Goal: Transaction & Acquisition: Download file/media

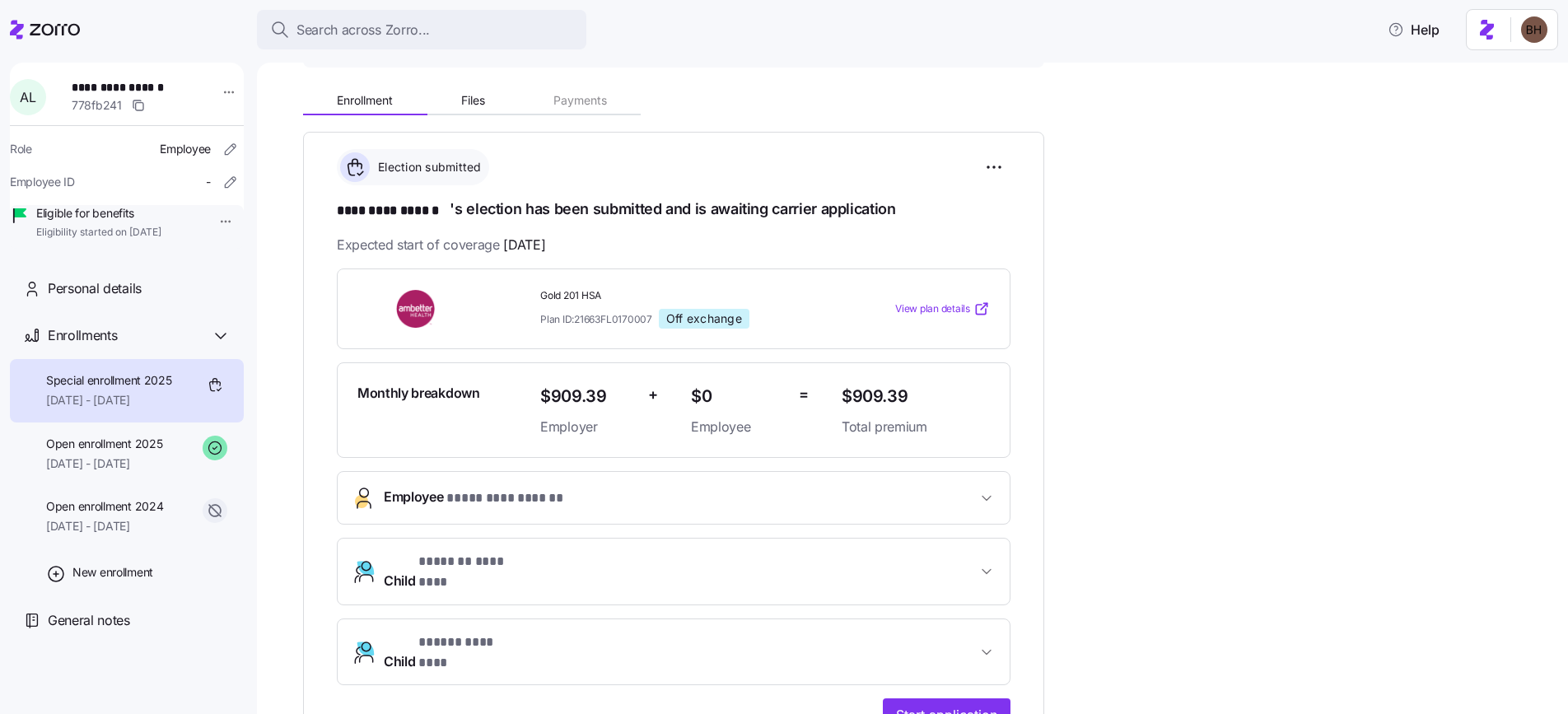
scroll to position [157, 0]
click at [989, 651] on icon "button" at bounding box center [987, 653] width 8 height 4
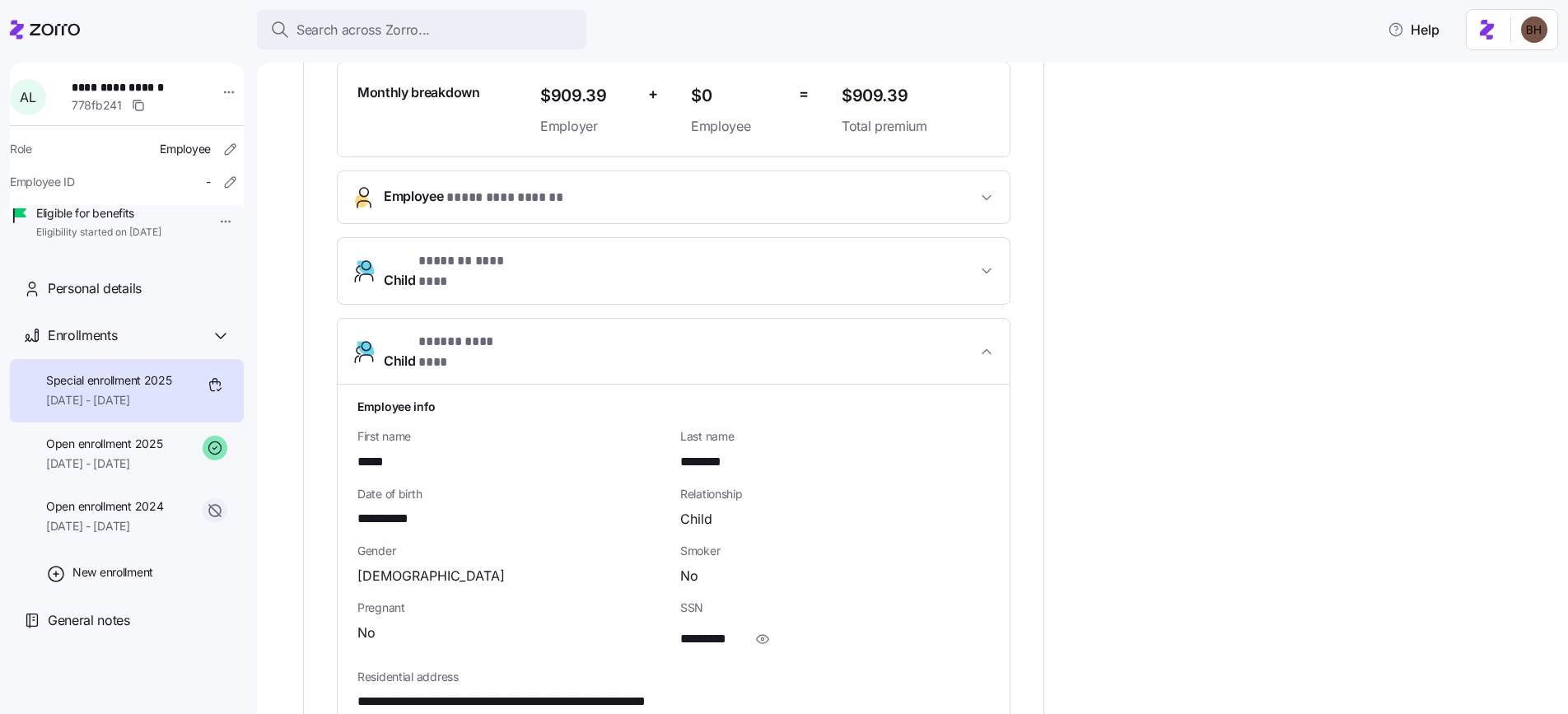
scroll to position [465, 0]
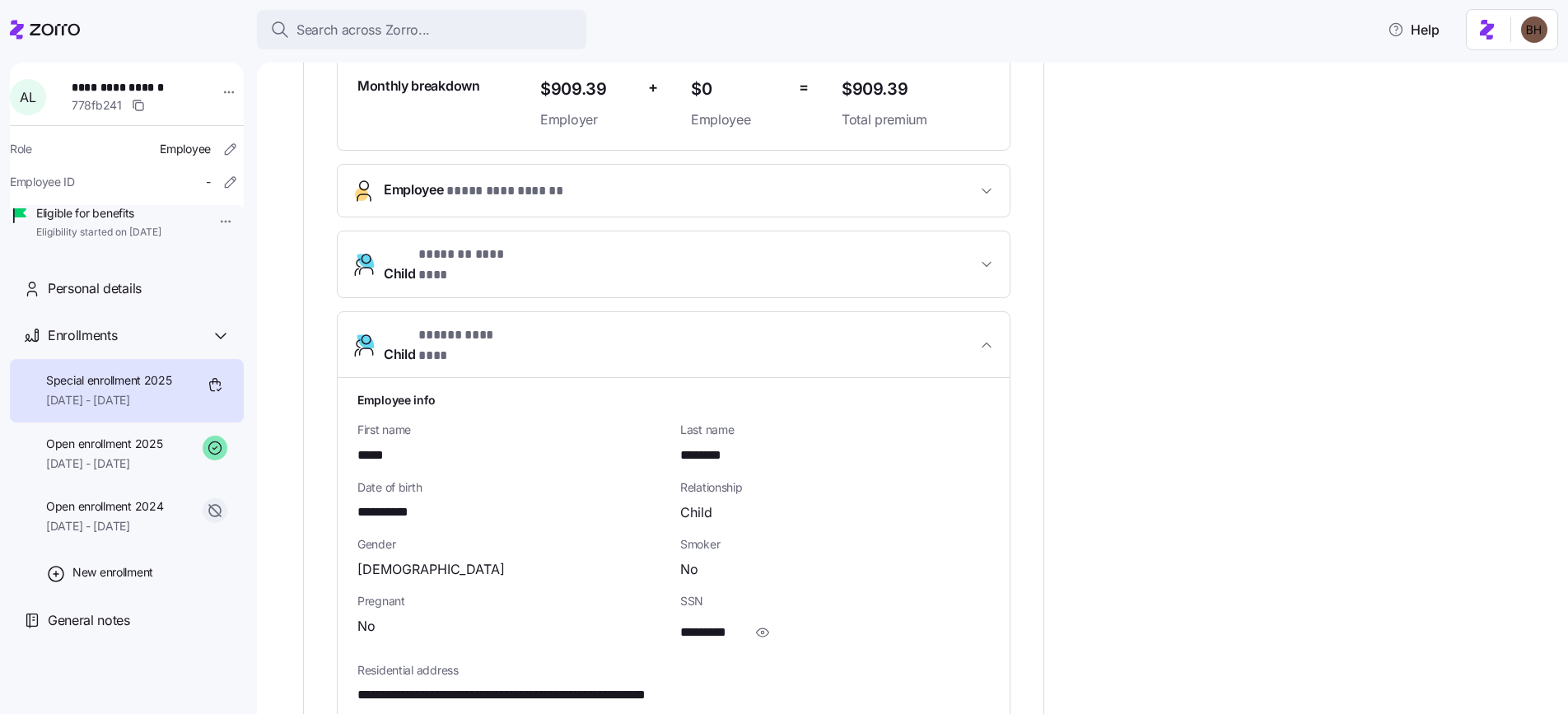
click at [1073, 526] on div "**********" at bounding box center [923, 361] width 1242 height 1176
click at [988, 337] on icon "button" at bounding box center [987, 345] width 17 height 17
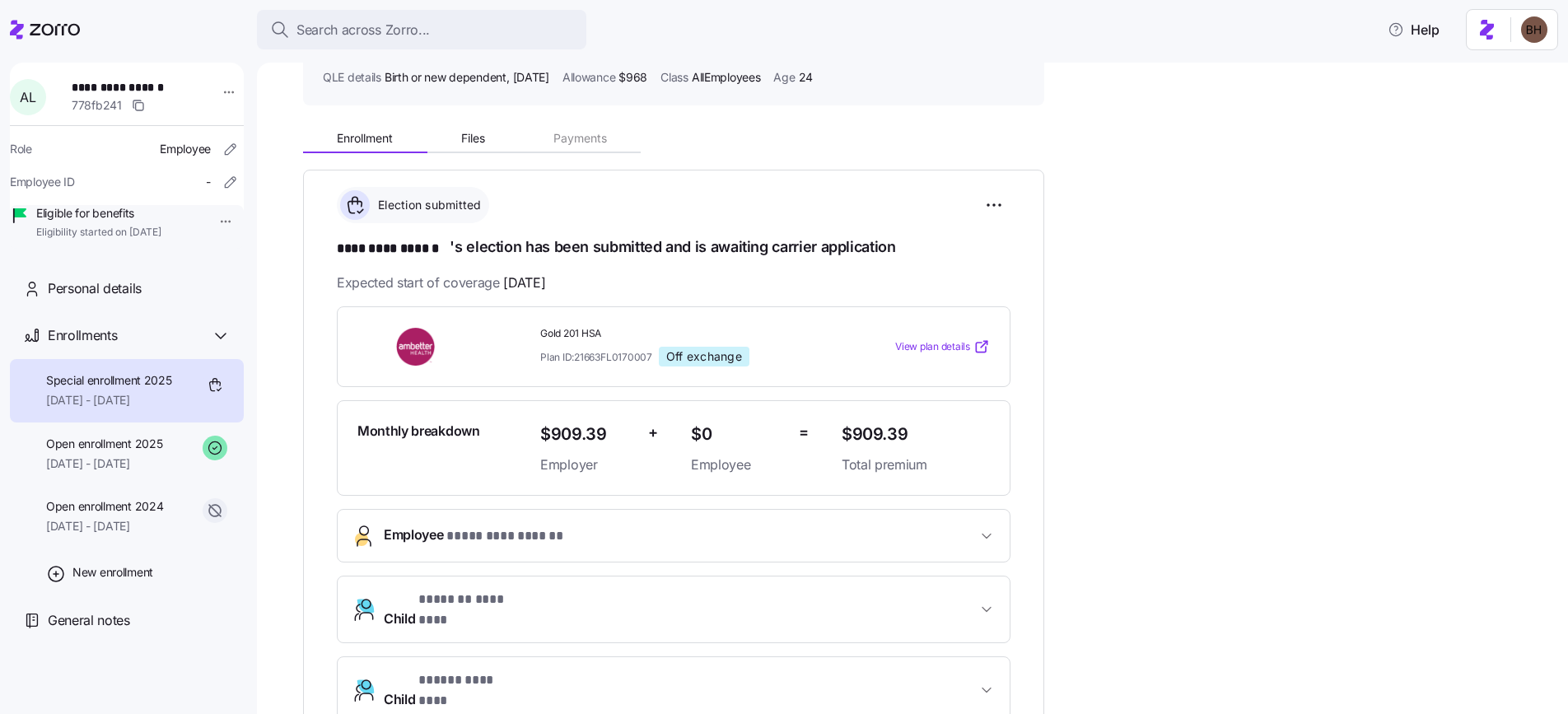
scroll to position [8, 0]
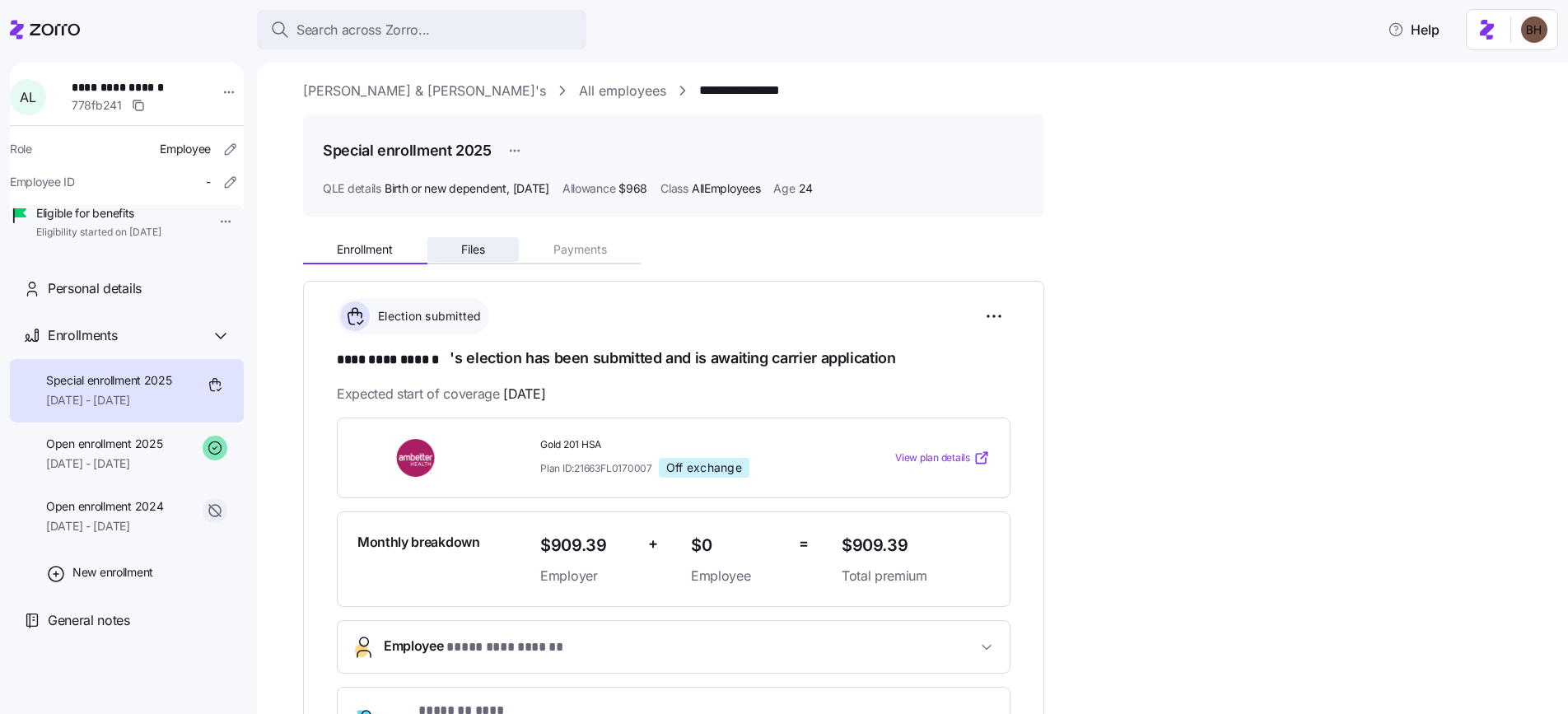
click at [467, 247] on span "Files" at bounding box center [473, 249] width 24 height 12
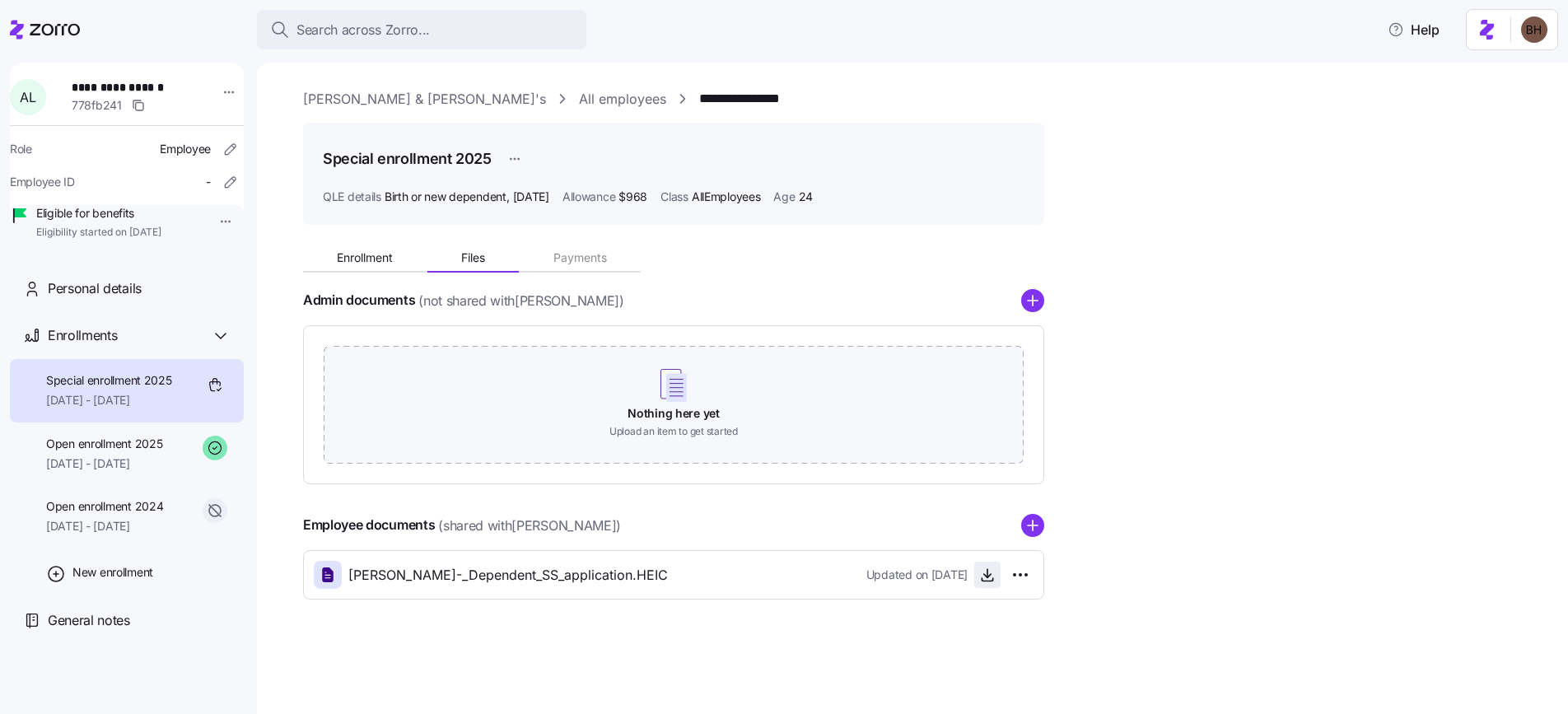
click at [990, 569] on icon "button" at bounding box center [987, 574] width 17 height 17
click at [588, 572] on span "[PERSON_NAME]-_Dependent_SS_application.HEIC" at bounding box center [508, 575] width 320 height 20
click at [611, 578] on span "[PERSON_NAME]-_Dependent_SS_application.HEIC" at bounding box center [508, 575] width 320 height 20
click at [989, 577] on icon "button" at bounding box center [987, 574] width 17 height 17
click at [374, 258] on span "Enrollment" at bounding box center [364, 257] width 56 height 12
